Goal: Information Seeking & Learning: Learn about a topic

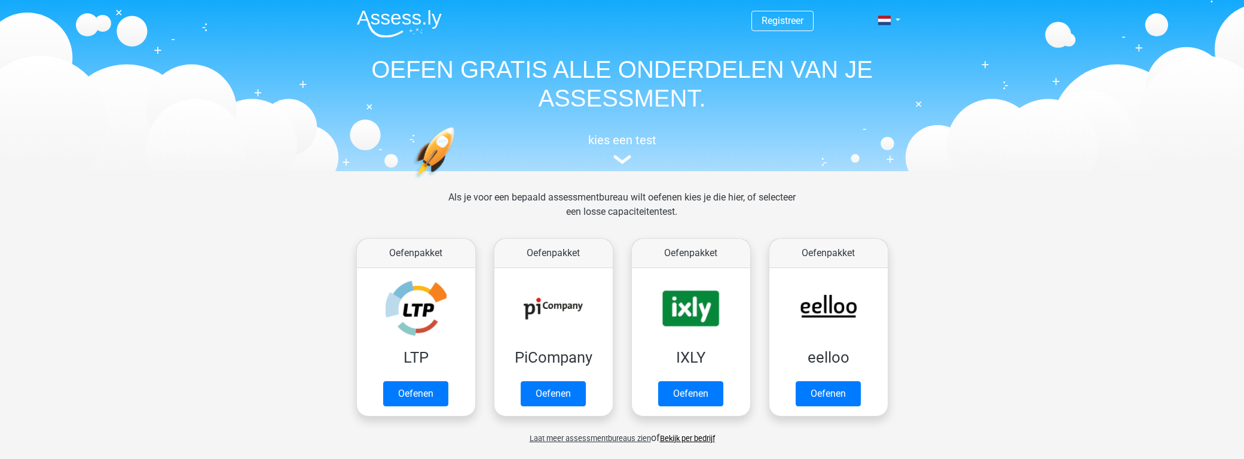
scroll to position [506, 0]
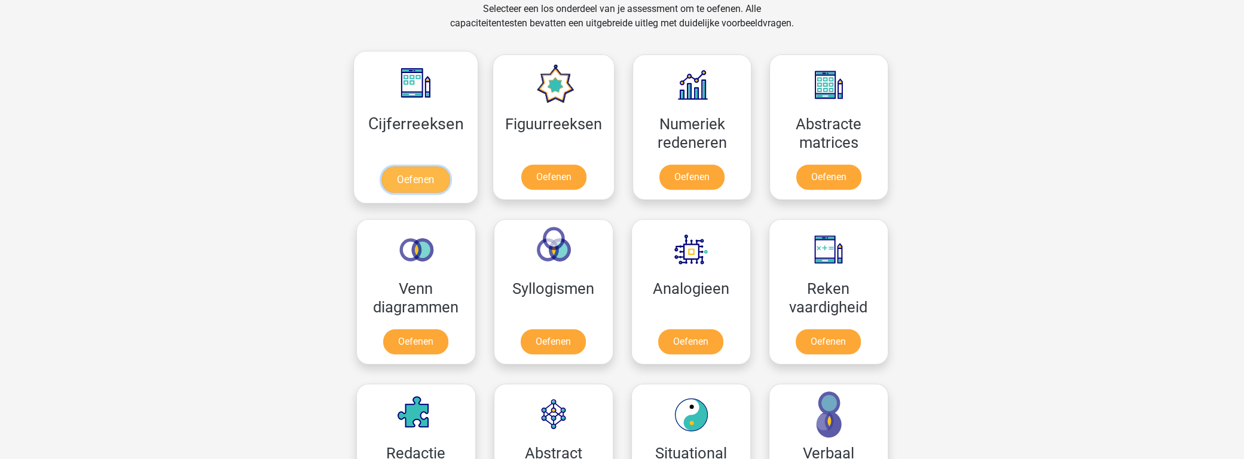
click at [422, 175] on link "Oefenen" at bounding box center [416, 179] width 68 height 26
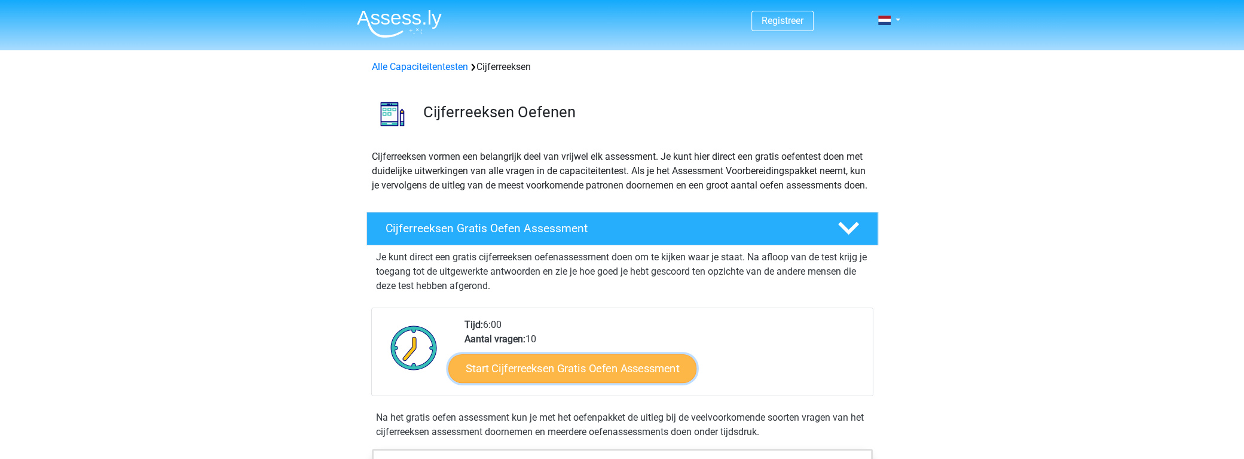
click at [627, 382] on link "Start Cijferreeksen Gratis Oefen Assessment" at bounding box center [572, 367] width 248 height 29
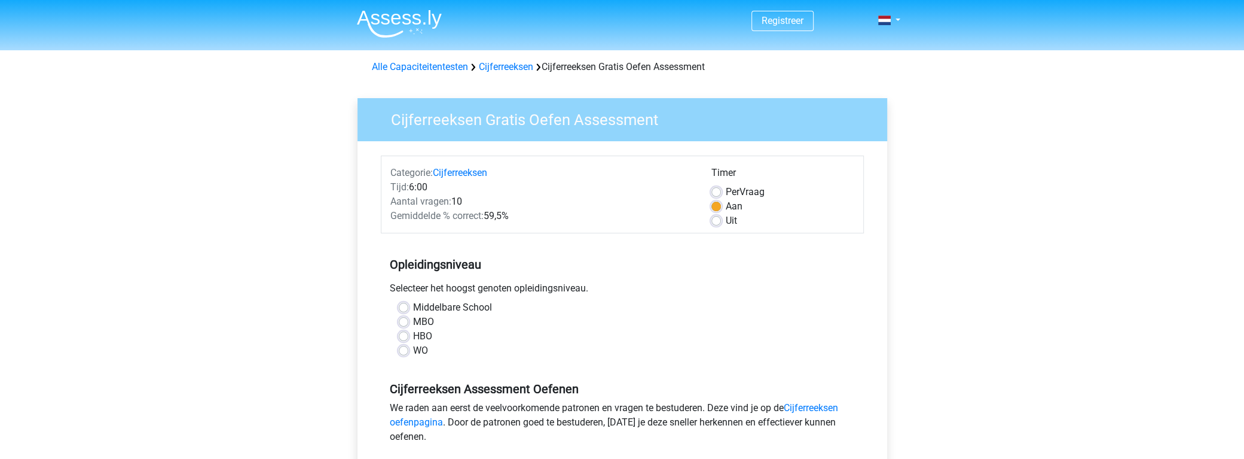
click at [430, 337] on label "HBO" at bounding box center [422, 336] width 19 height 14
click at [408, 337] on input "HBO" at bounding box center [404, 335] width 10 height 12
radio input "true"
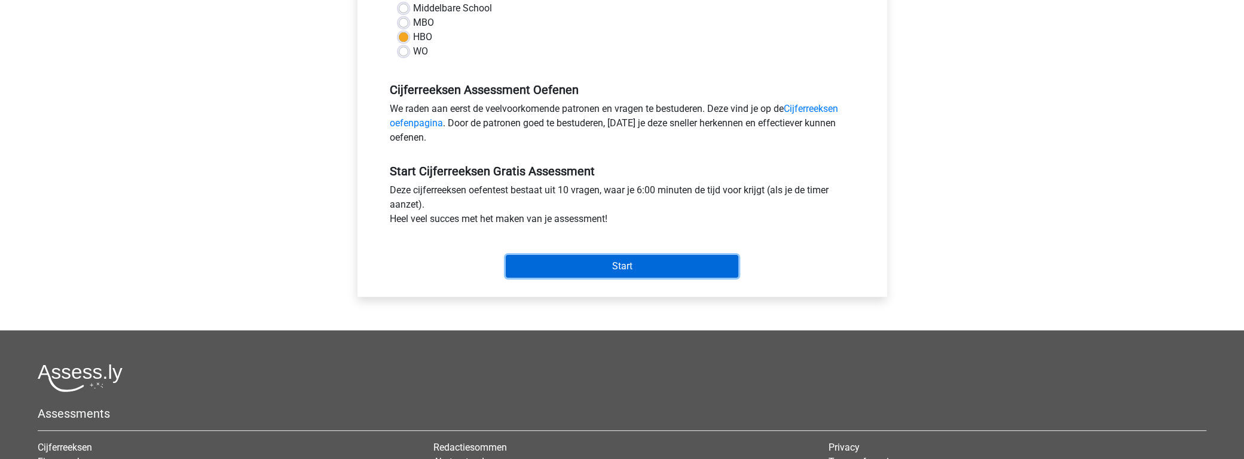
click at [609, 266] on input "Start" at bounding box center [622, 266] width 233 height 23
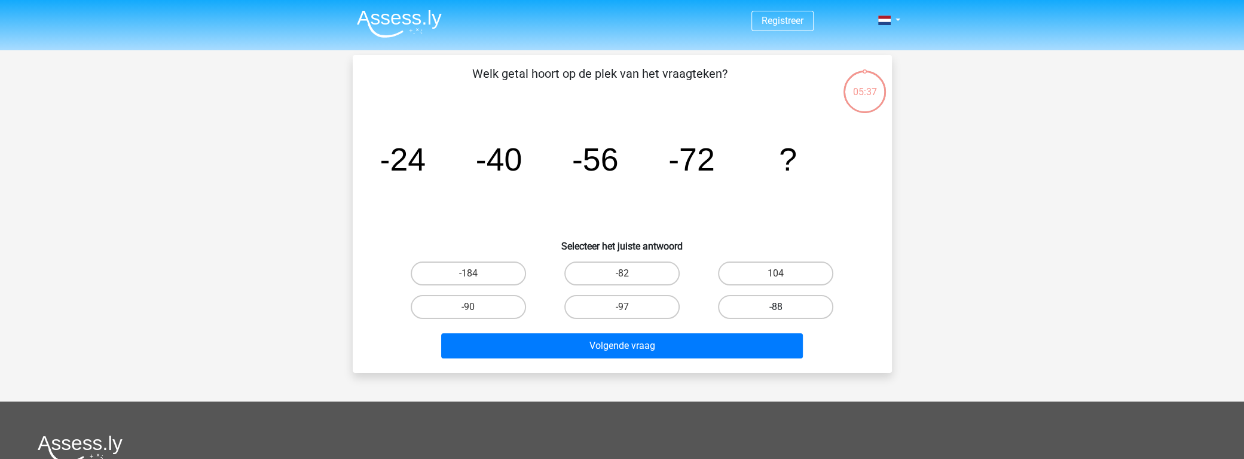
click at [817, 303] on label "-88" at bounding box center [775, 307] width 115 height 24
click at [784, 307] on input "-88" at bounding box center [780, 311] width 8 height 8
radio input "true"
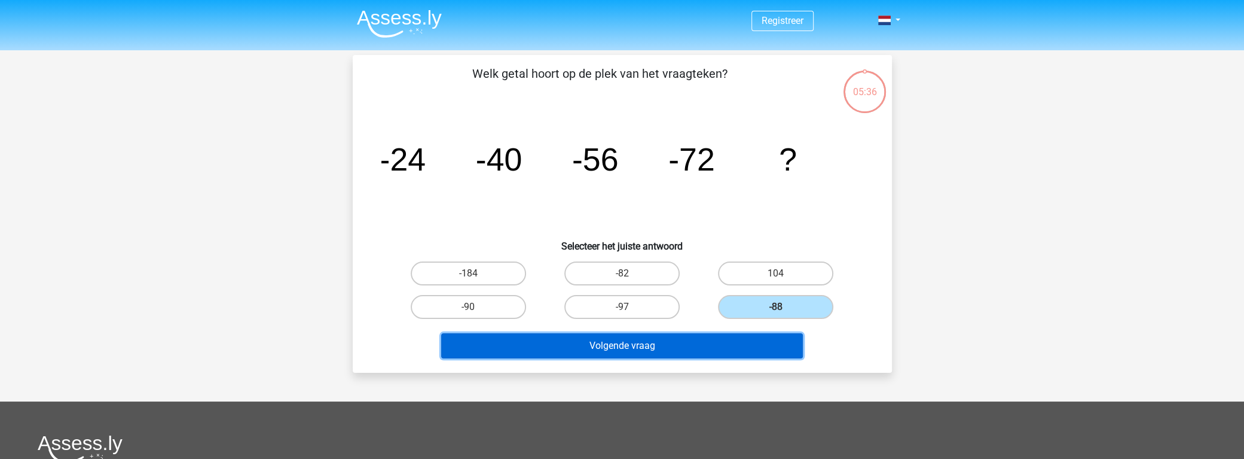
click at [700, 347] on button "Volgende vraag" at bounding box center [622, 345] width 362 height 25
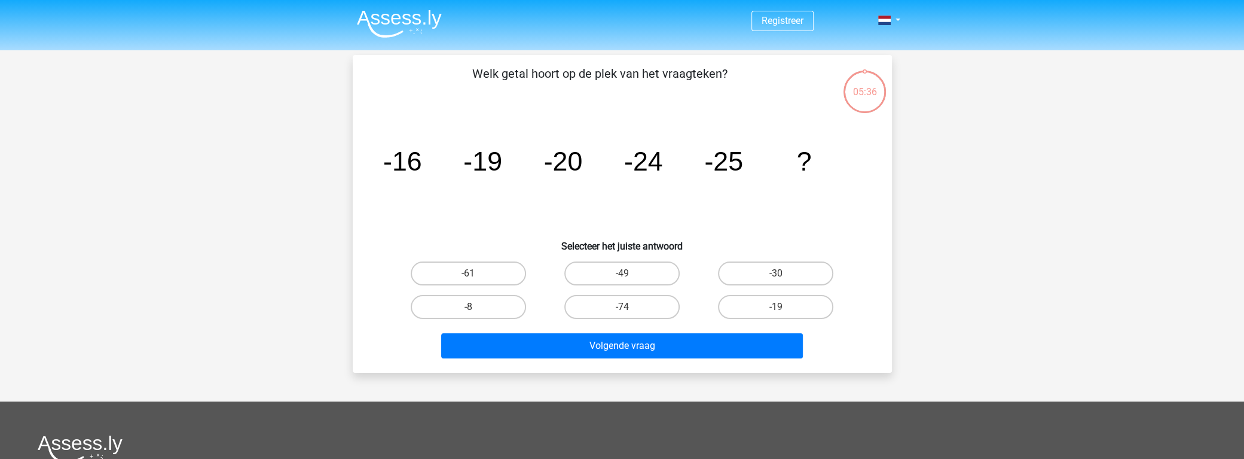
scroll to position [55, 0]
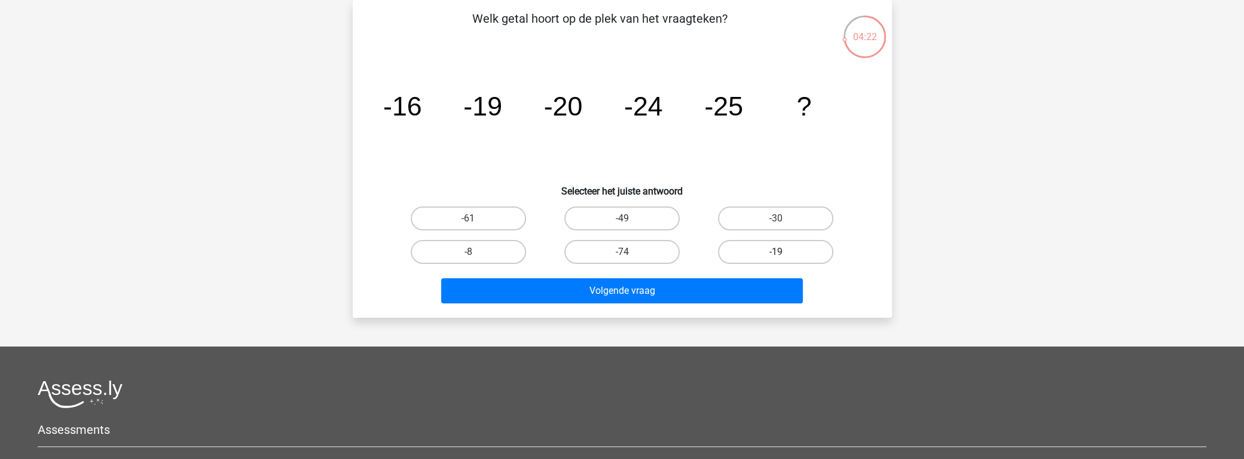
click at [825, 255] on label "-19" at bounding box center [775, 252] width 115 height 24
click at [784, 255] on input "-19" at bounding box center [780, 256] width 8 height 8
radio input "true"
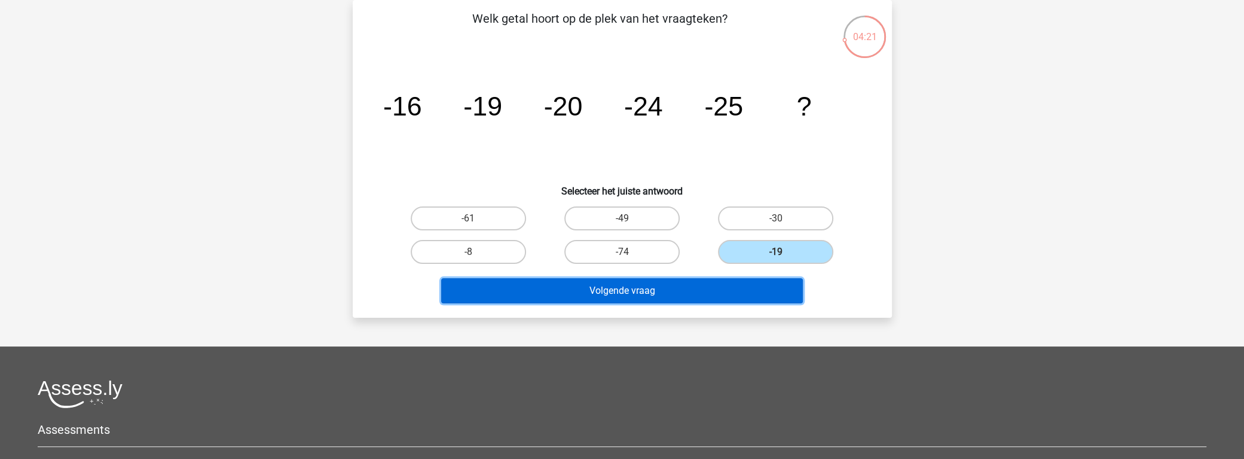
click at [736, 288] on button "Volgende vraag" at bounding box center [622, 290] width 362 height 25
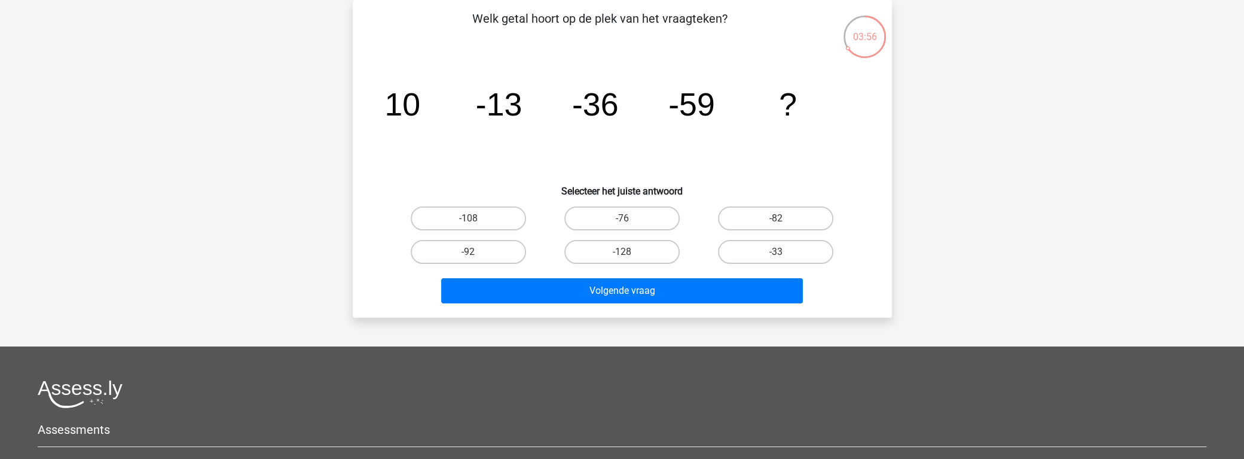
click at [780, 220] on input "-82" at bounding box center [780, 222] width 8 height 8
radio input "true"
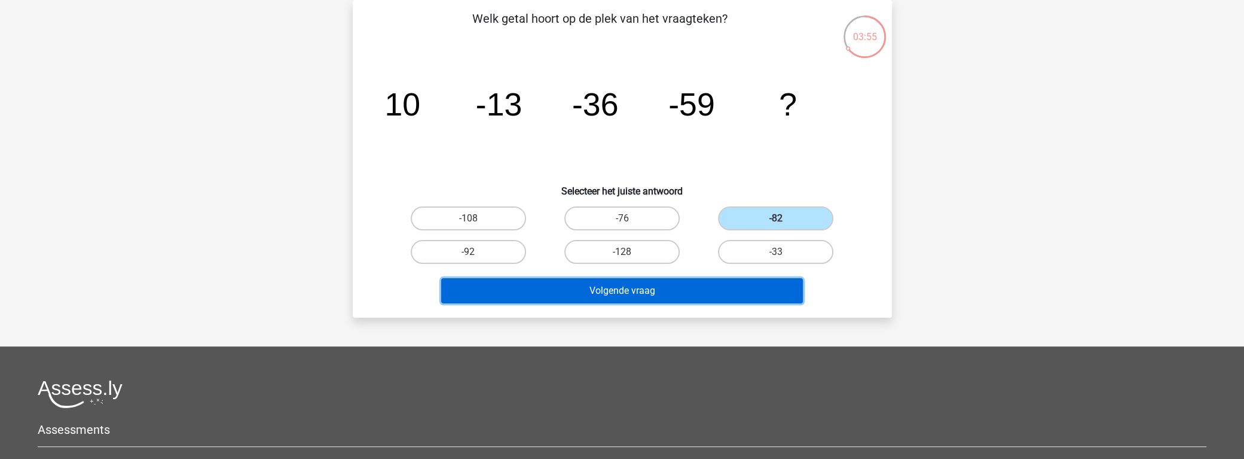
click at [730, 289] on button "Volgende vraag" at bounding box center [622, 290] width 362 height 25
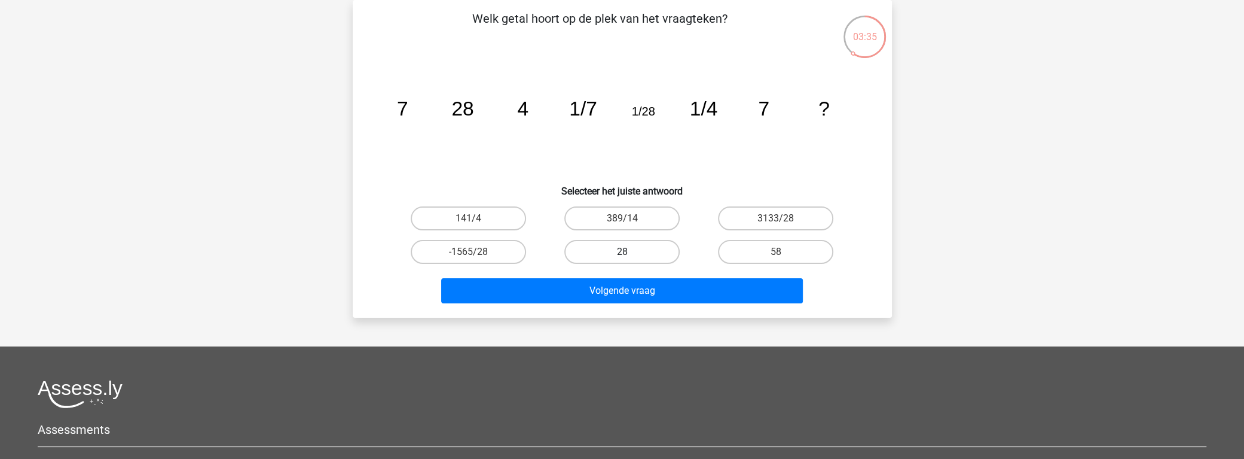
click at [637, 243] on label "28" at bounding box center [621, 252] width 115 height 24
click at [630, 252] on input "28" at bounding box center [626, 256] width 8 height 8
radio input "true"
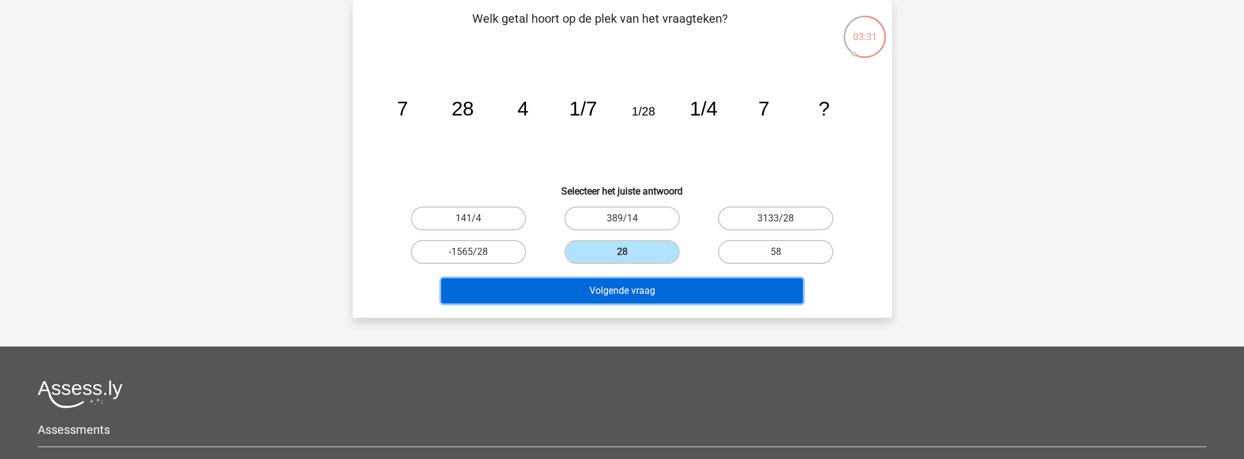
click at [631, 295] on button "Volgende vraag" at bounding box center [622, 290] width 362 height 25
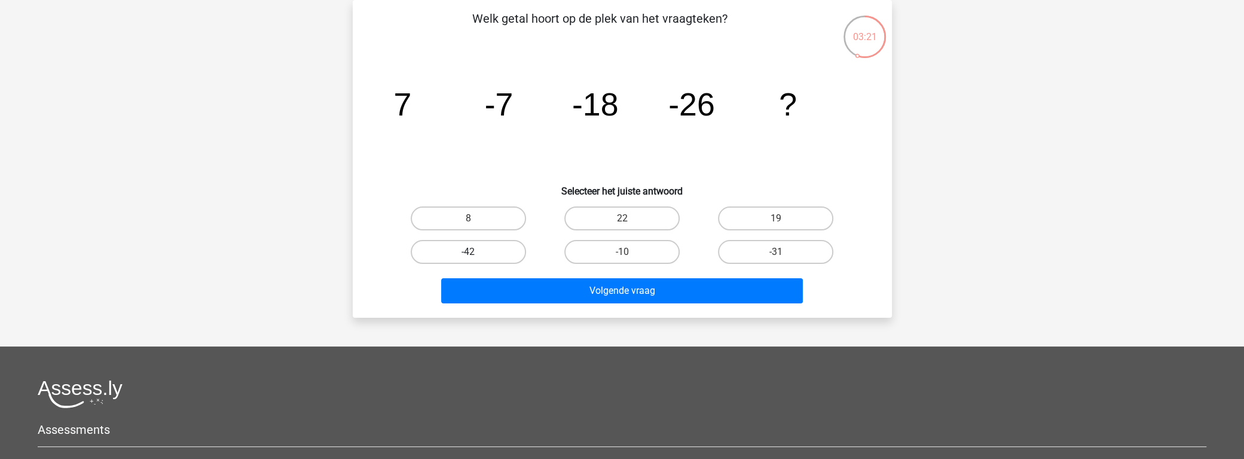
click at [496, 251] on label "-42" at bounding box center [468, 252] width 115 height 24
click at [476, 252] on input "-42" at bounding box center [472, 256] width 8 height 8
radio input "true"
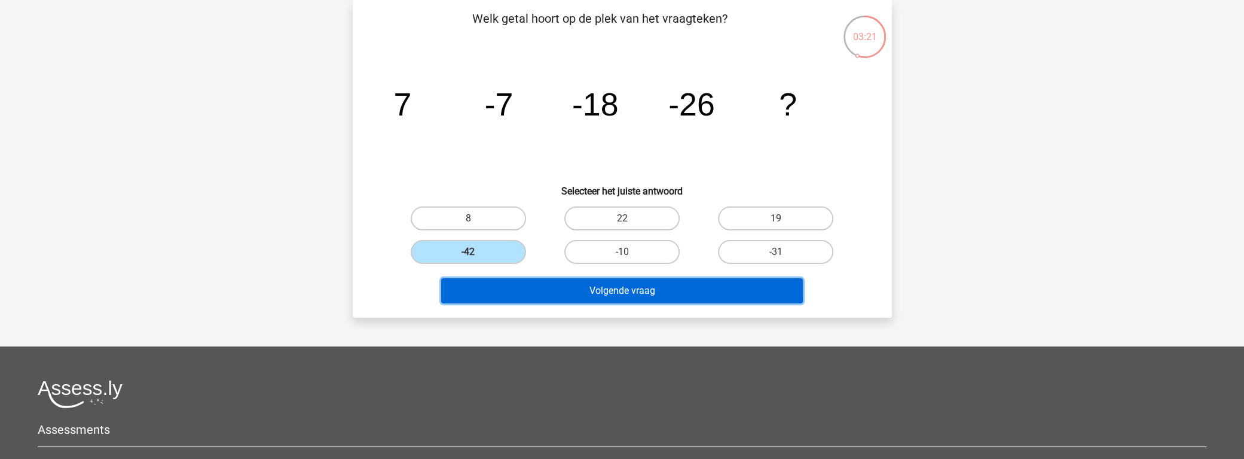
click at [590, 290] on button "Volgende vraag" at bounding box center [622, 290] width 362 height 25
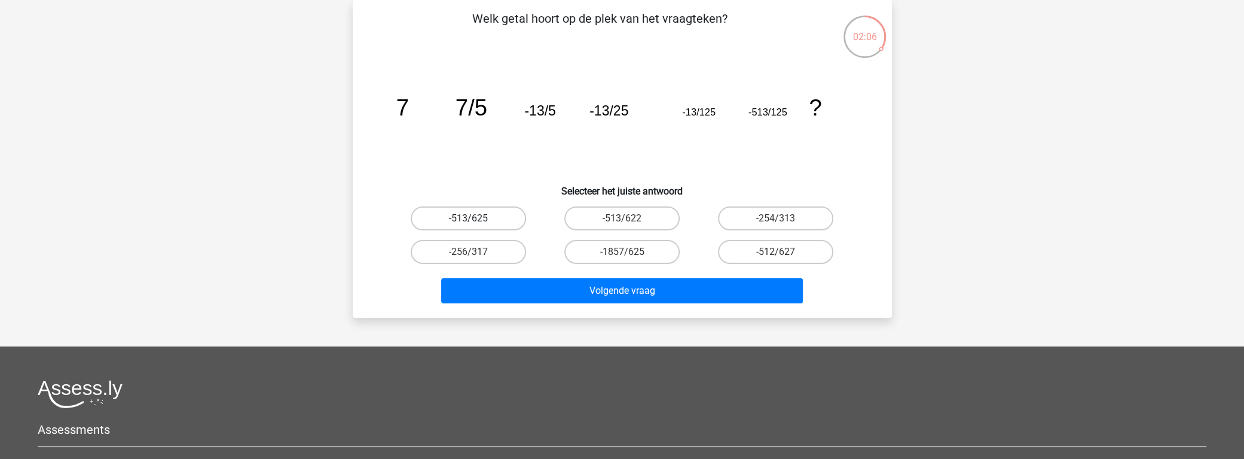
click at [493, 207] on label "-513/625" at bounding box center [468, 218] width 115 height 24
click at [476, 218] on input "-513/625" at bounding box center [472, 222] width 8 height 8
radio input "true"
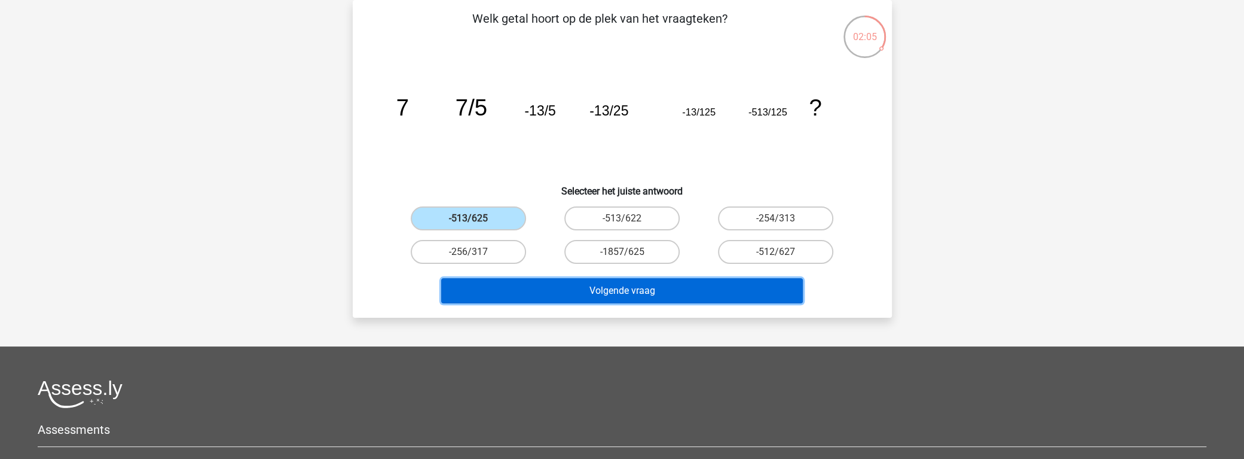
click at [639, 282] on button "Volgende vraag" at bounding box center [622, 290] width 362 height 25
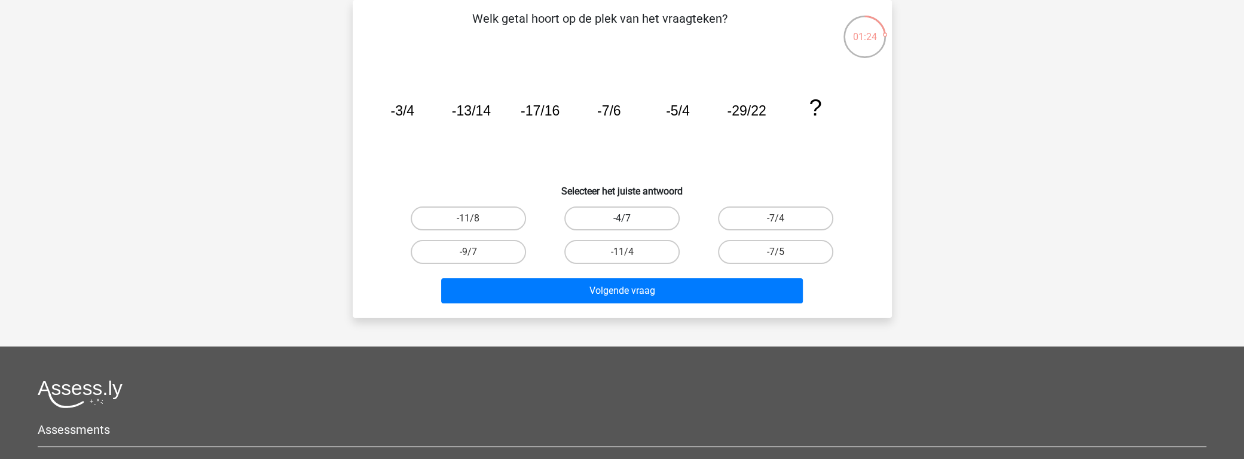
click at [609, 219] on label "-4/7" at bounding box center [621, 218] width 115 height 24
click at [622, 219] on input "-4/7" at bounding box center [626, 222] width 8 height 8
radio input "true"
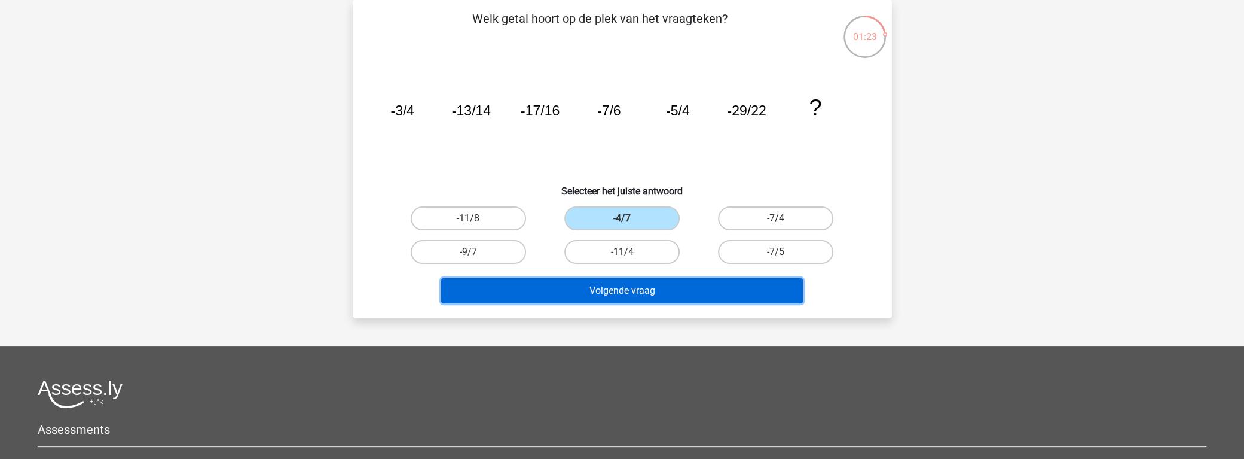
click at [610, 292] on button "Volgende vraag" at bounding box center [622, 290] width 362 height 25
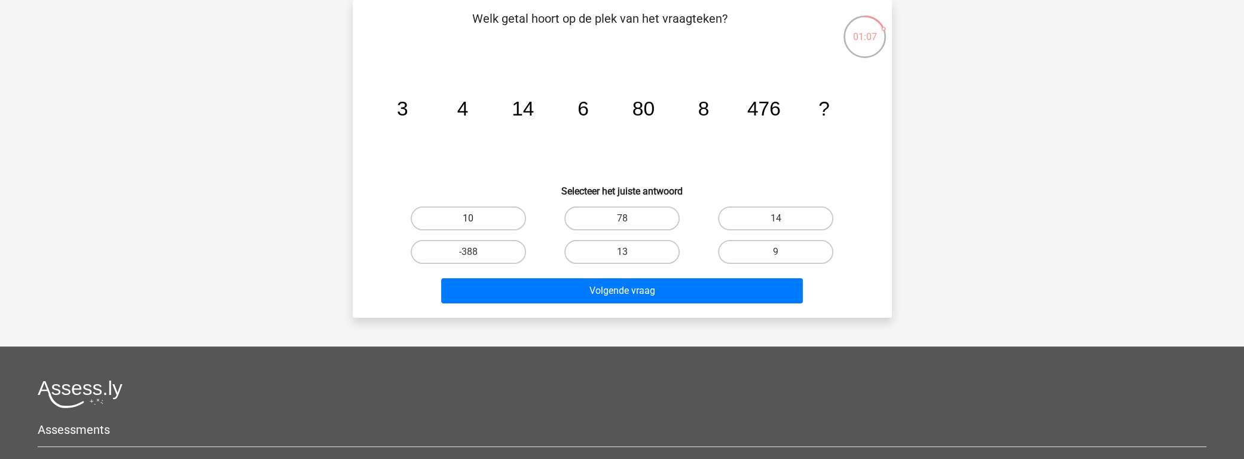
click at [481, 215] on label "10" at bounding box center [468, 218] width 115 height 24
click at [476, 218] on input "10" at bounding box center [472, 222] width 8 height 8
radio input "true"
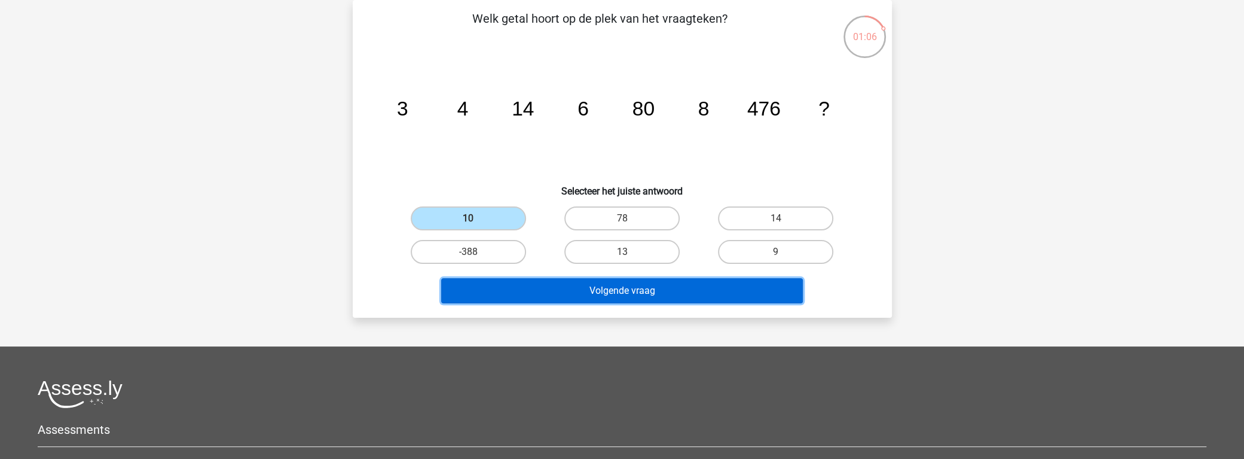
click at [575, 292] on button "Volgende vraag" at bounding box center [622, 290] width 362 height 25
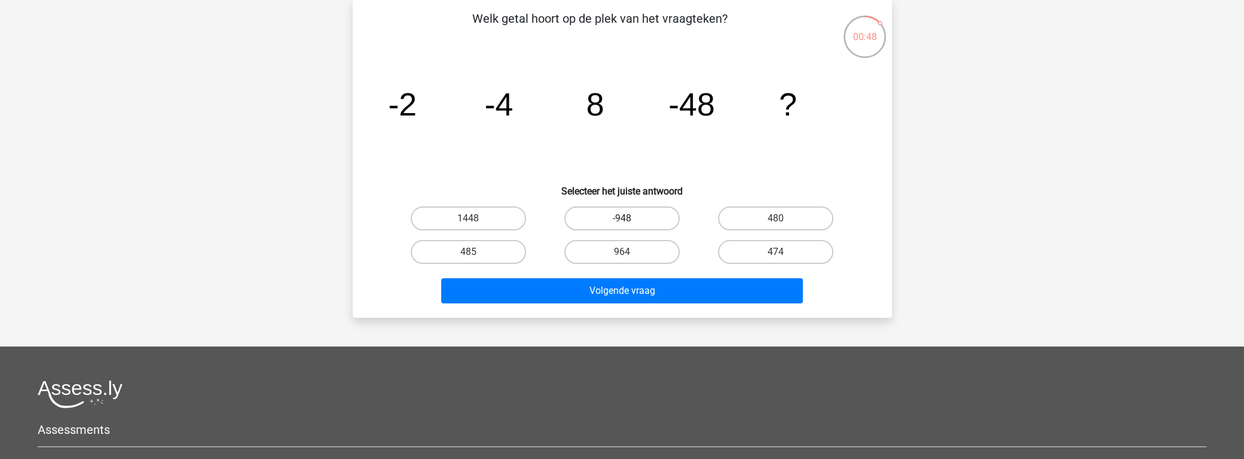
click at [628, 216] on label "-948" at bounding box center [621, 218] width 115 height 24
click at [628, 218] on input "-948" at bounding box center [626, 222] width 8 height 8
radio input "true"
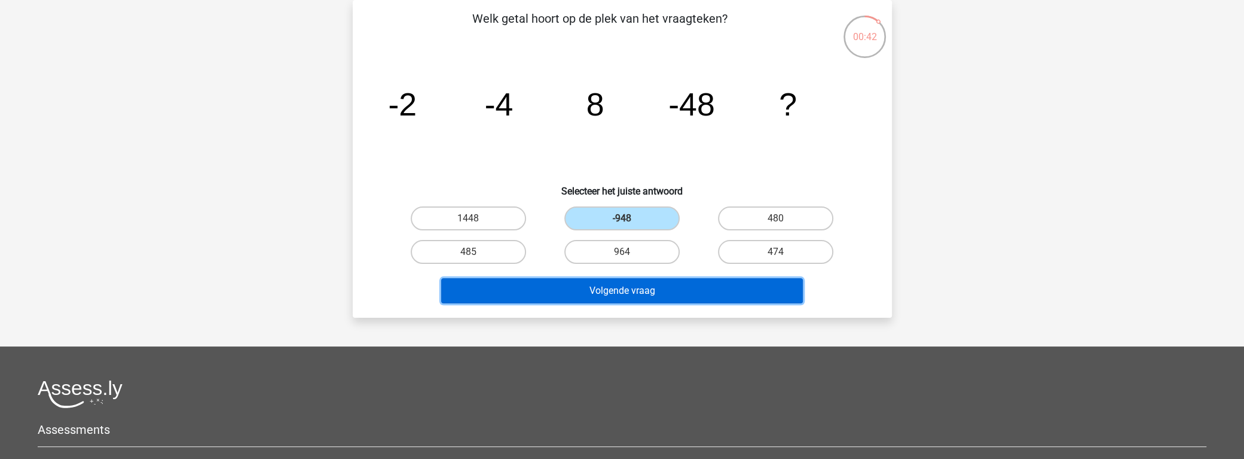
click at [635, 280] on button "Volgende vraag" at bounding box center [622, 290] width 362 height 25
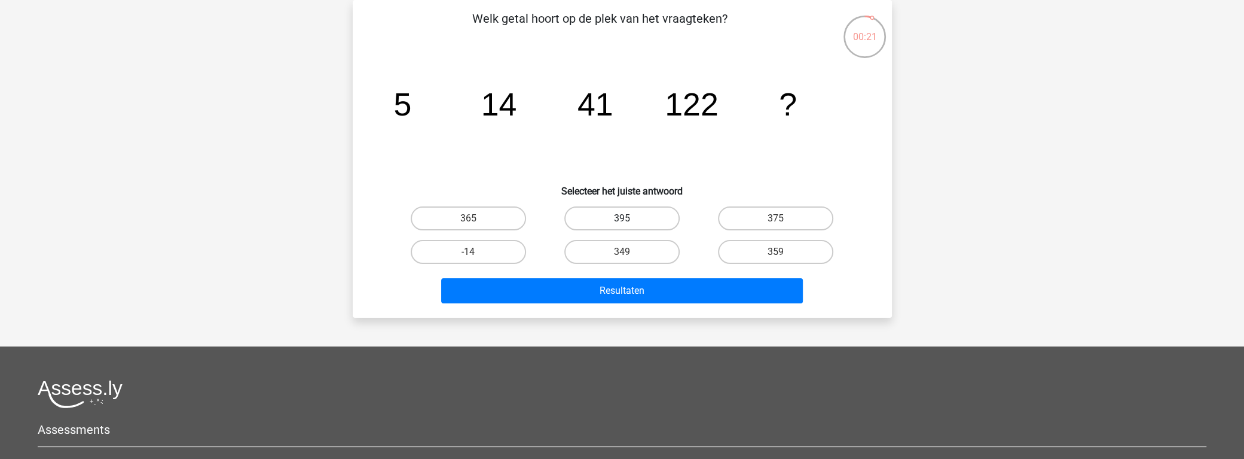
click at [651, 217] on label "395" at bounding box center [621, 218] width 115 height 24
click at [630, 218] on input "395" at bounding box center [626, 222] width 8 height 8
radio input "true"
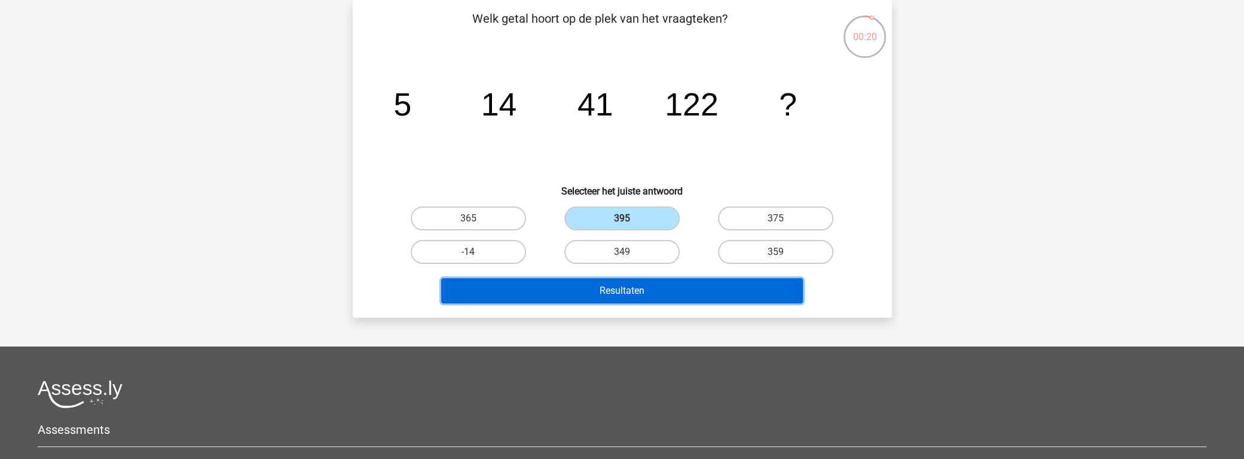
click at [661, 287] on button "Resultaten" at bounding box center [622, 290] width 362 height 25
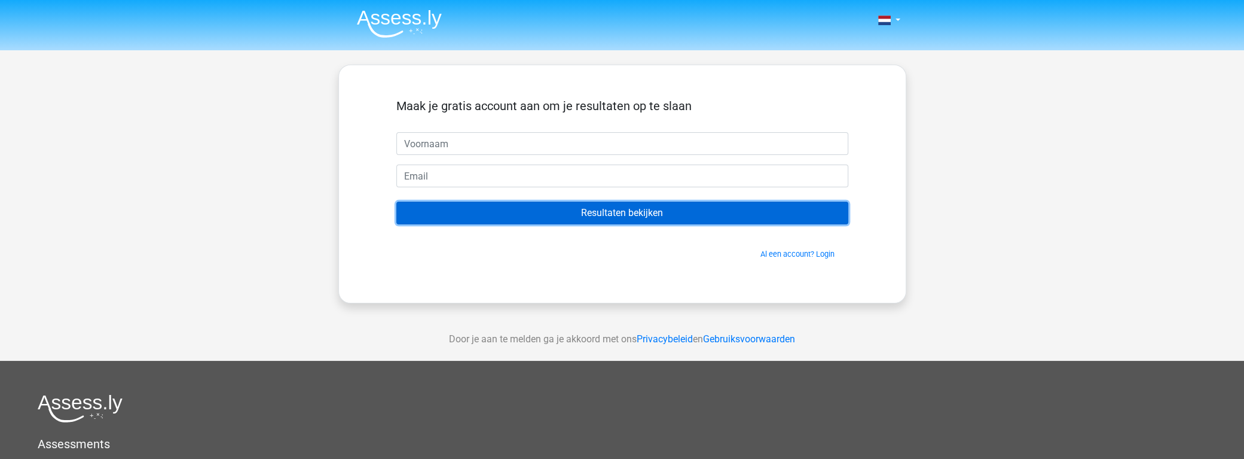
click at [783, 215] on input "Resultaten bekijken" at bounding box center [622, 213] width 452 height 23
